Goal: Transaction & Acquisition: Purchase product/service

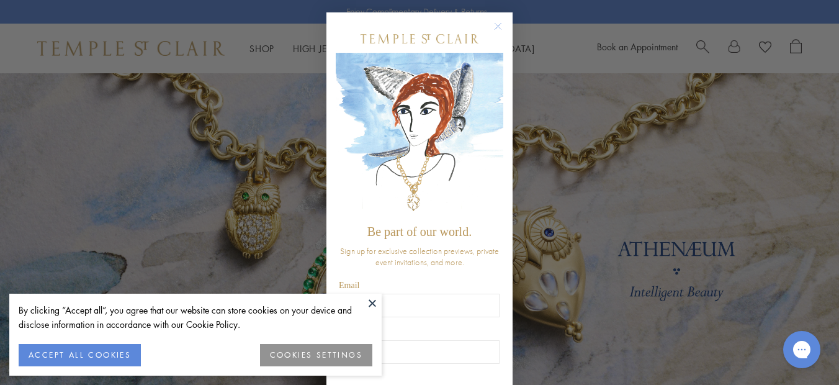
click at [498, 25] on circle "Close dialog" at bounding box center [498, 26] width 15 height 15
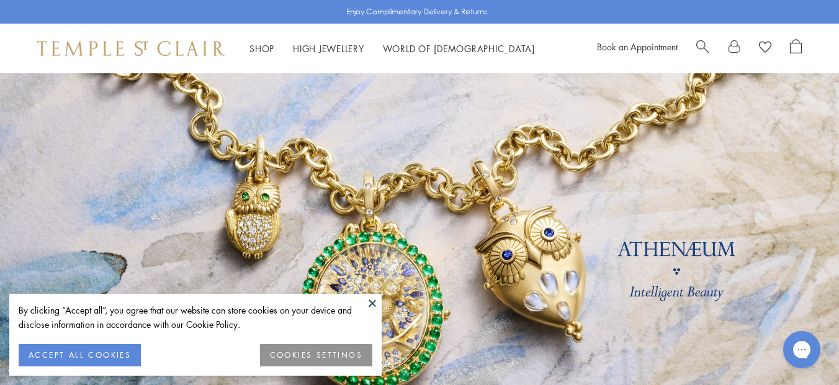
click at [370, 302] on button at bounding box center [372, 302] width 19 height 19
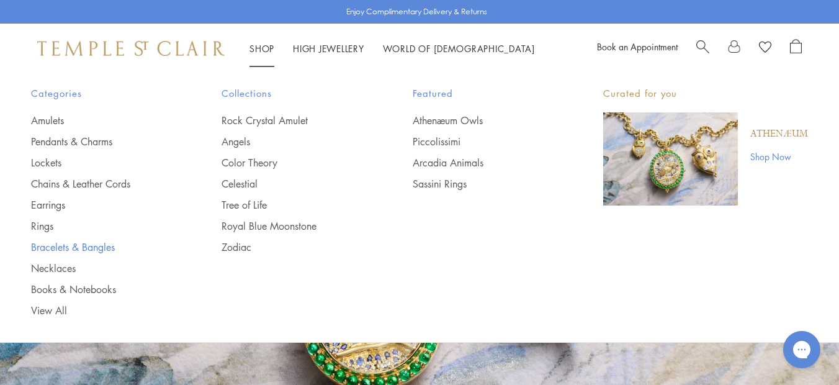
click at [92, 248] on link "Bracelets & Bangles" at bounding box center [101, 247] width 141 height 14
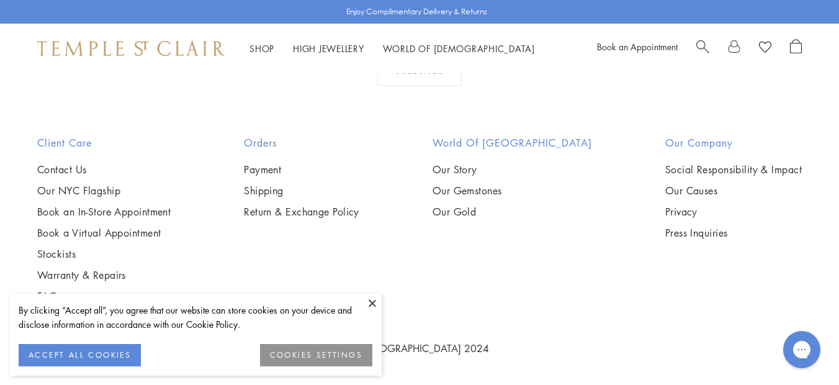
scroll to position [3758, 0]
click at [372, 301] on button at bounding box center [372, 302] width 19 height 19
